Goal: Navigation & Orientation: Find specific page/section

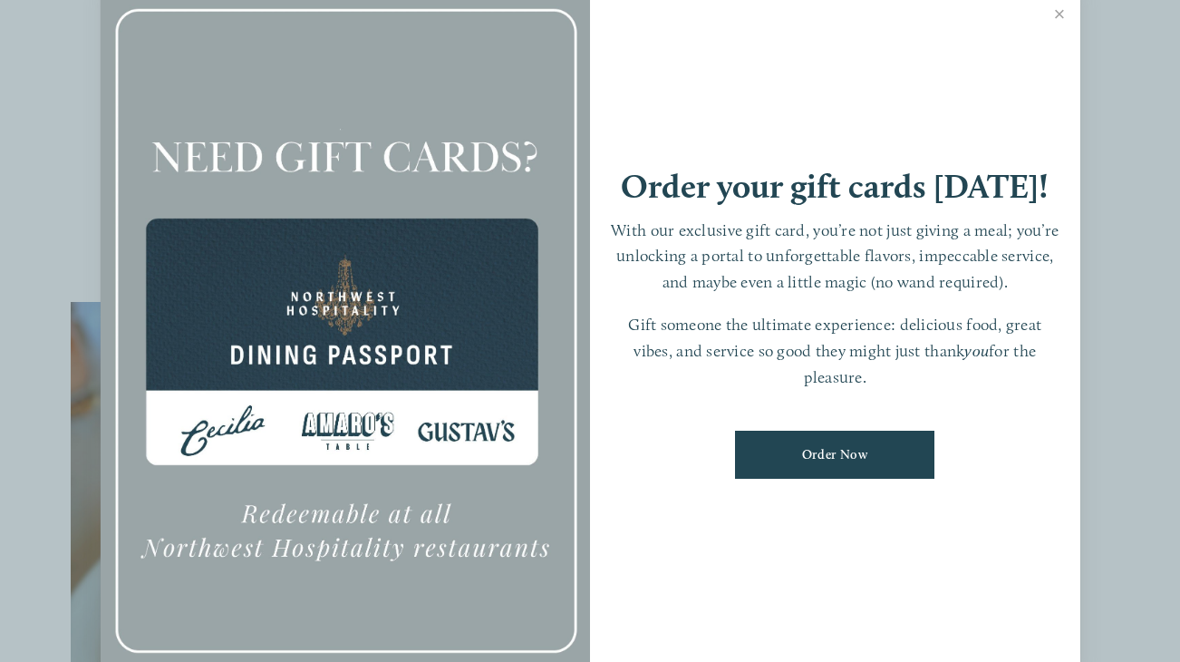
scroll to position [92, 0]
click at [1059, 25] on link "Close" at bounding box center [1059, 16] width 35 height 51
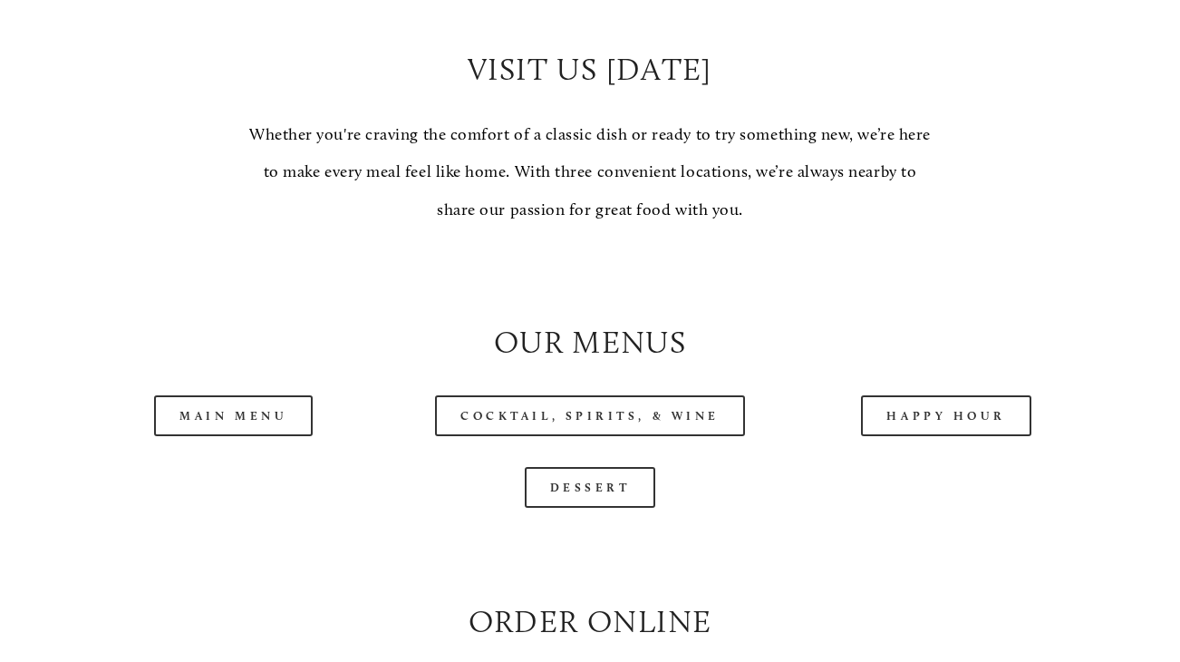
scroll to position [1470, 0]
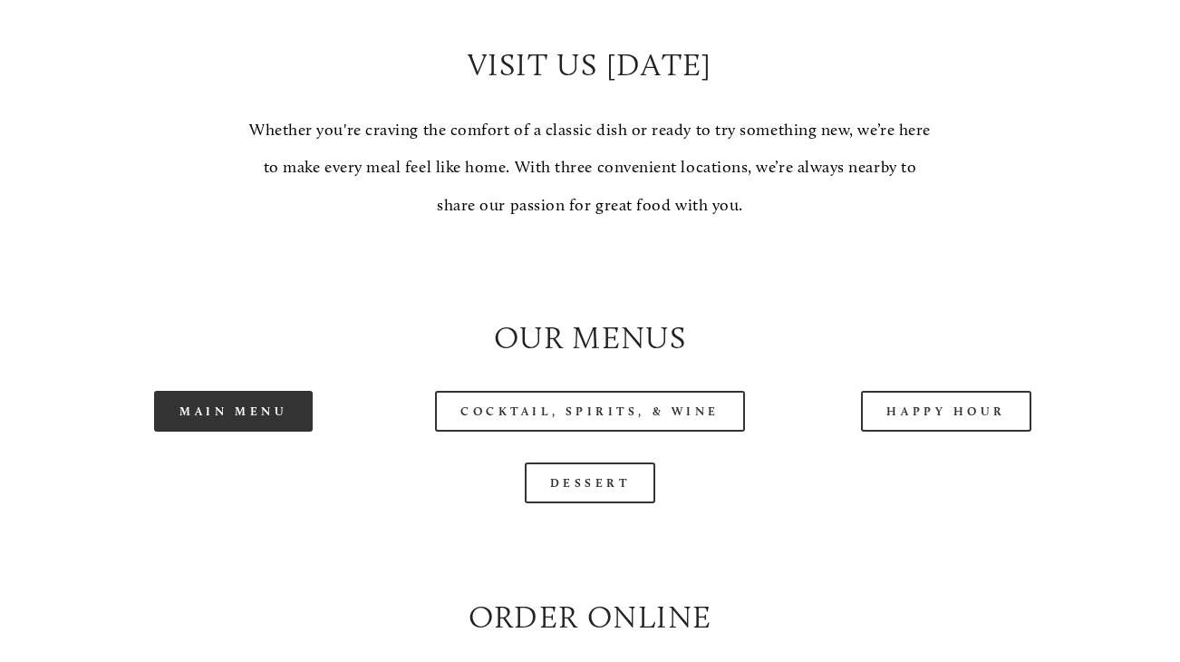
click at [252, 401] on link "Main Menu" at bounding box center [233, 411] width 159 height 41
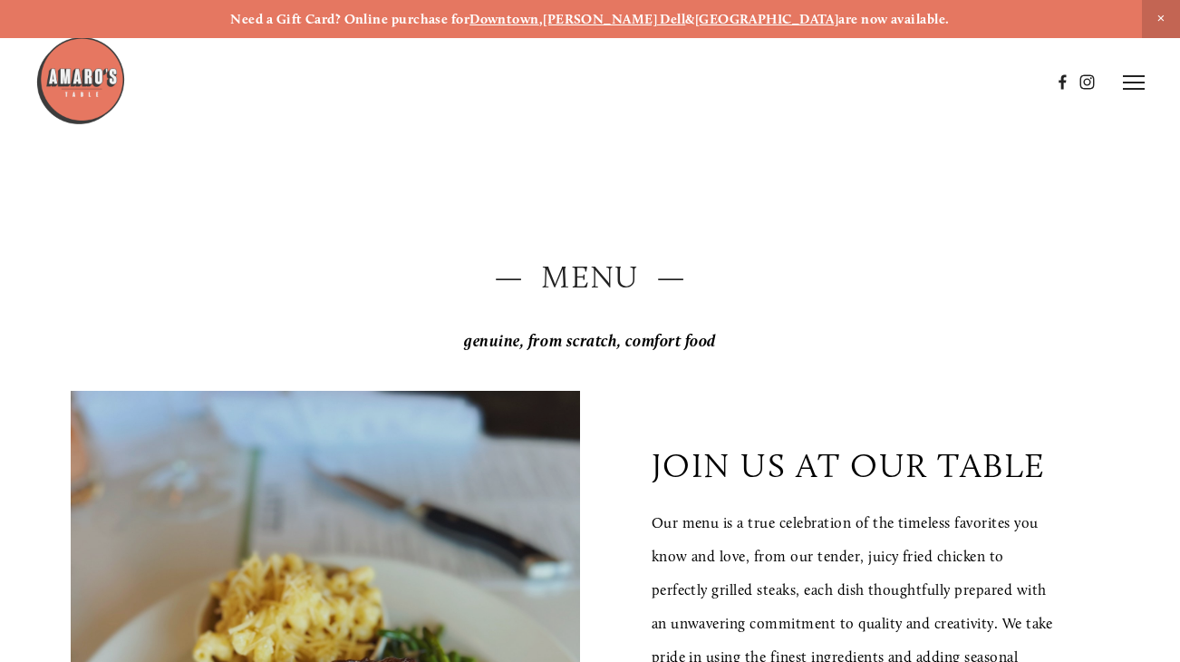
scroll to position [0, 0]
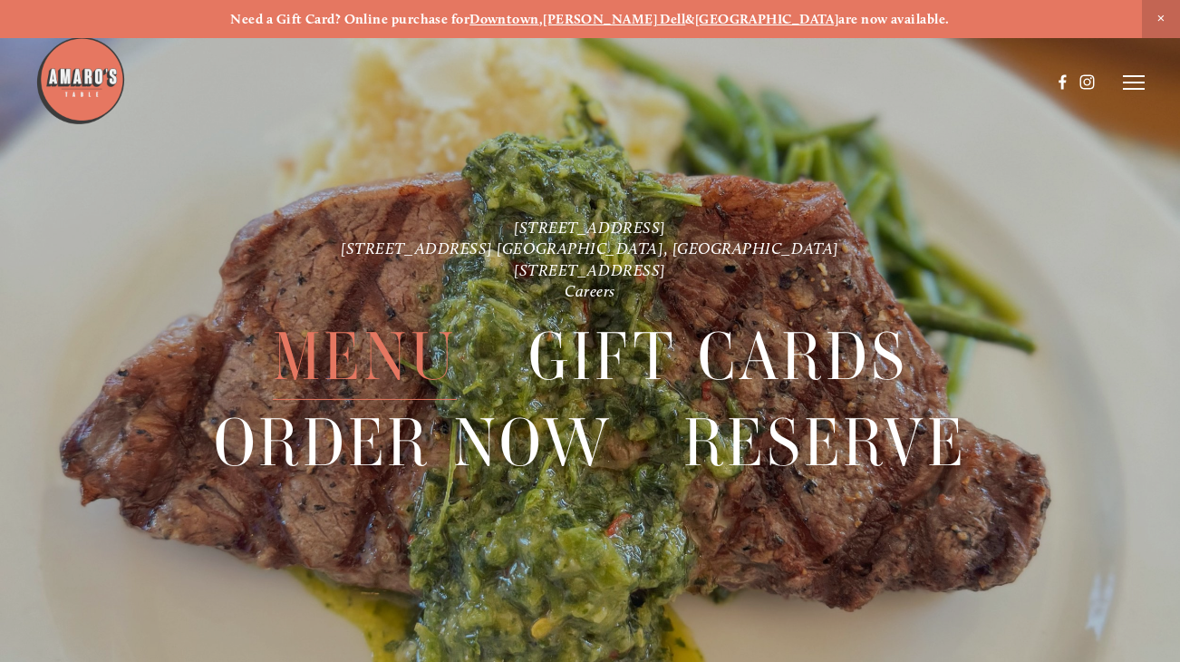
click at [382, 355] on span "Menu" at bounding box center [365, 357] width 185 height 86
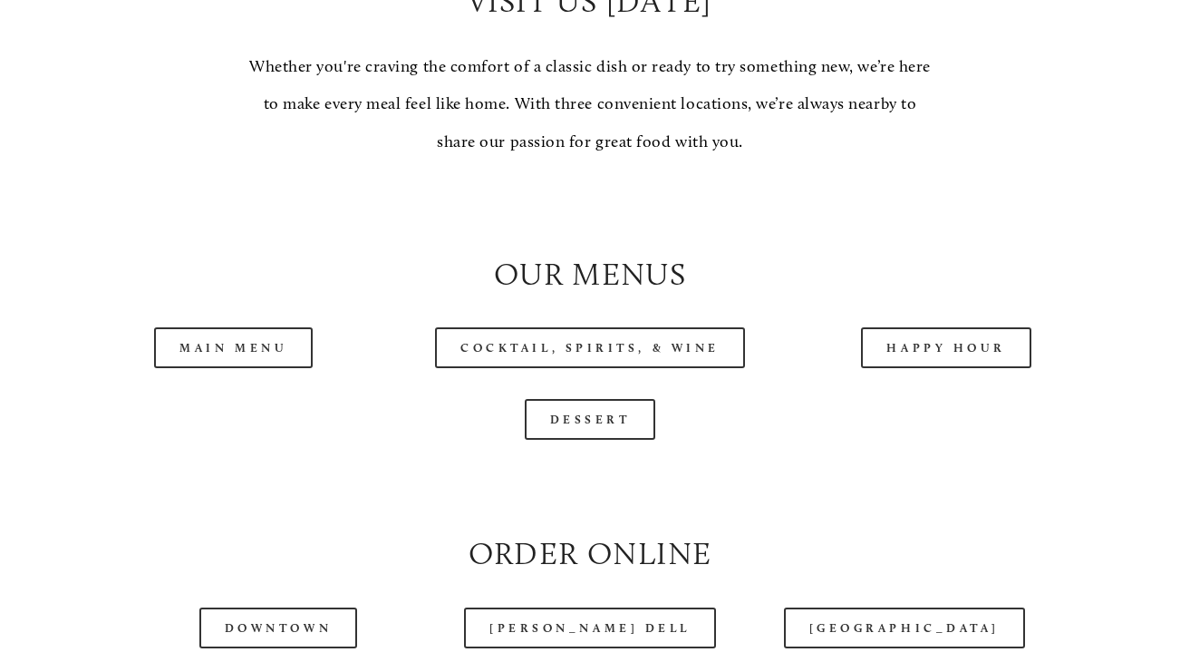
scroll to position [1541, 0]
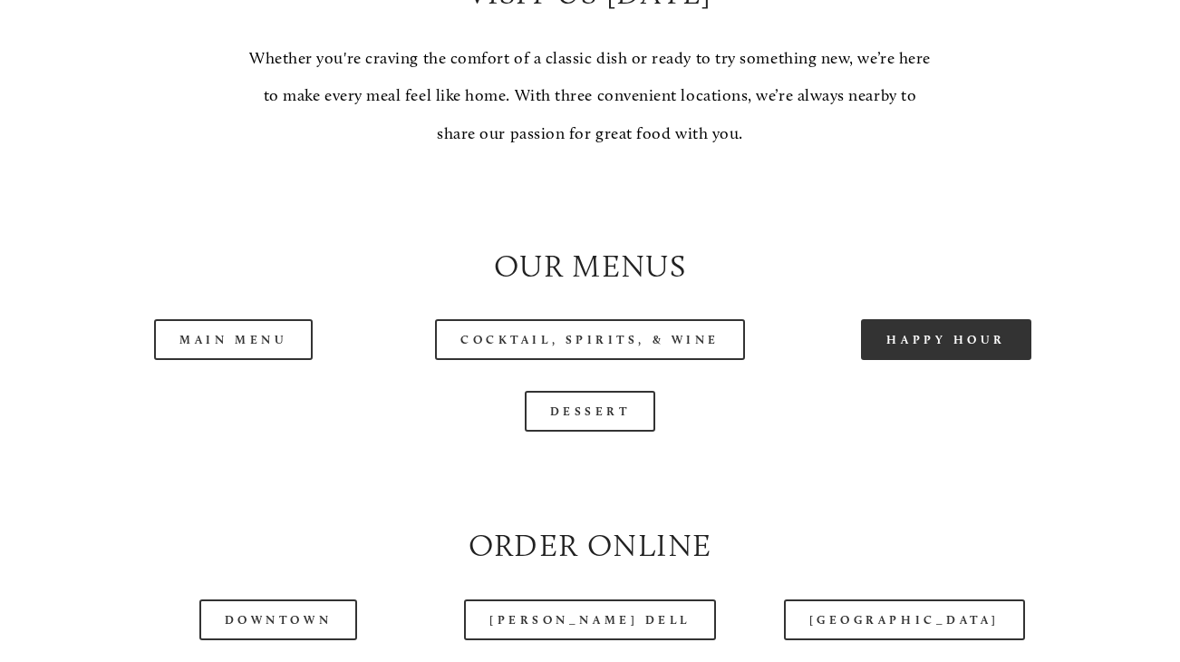
click at [913, 338] on link "Happy Hour" at bounding box center [946, 339] width 170 height 41
